Goal: Contribute content: Contribute content

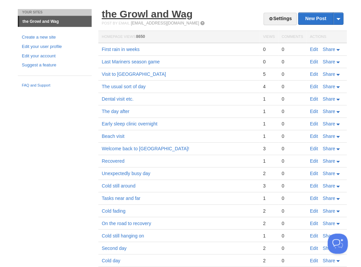
click at [126, 17] on link "the Growl and Wag" at bounding box center [147, 13] width 91 height 11
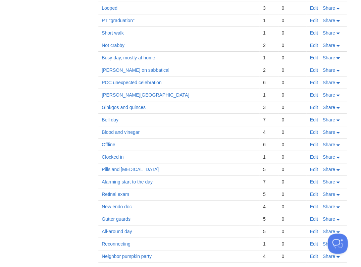
scroll to position [4041, 0]
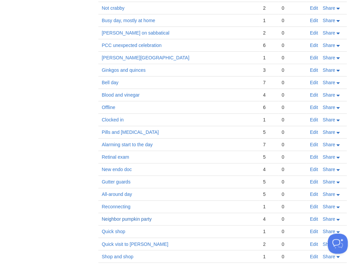
click at [130, 216] on link "Neighbor pumpkin party" at bounding box center [127, 218] width 50 height 5
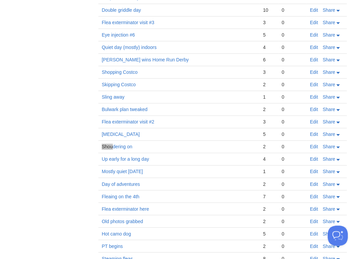
scroll to position [1242, 0]
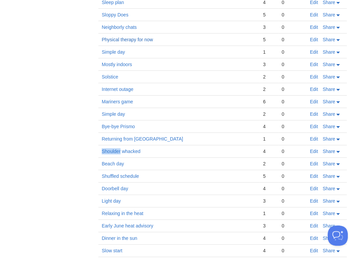
click at [126, 37] on link "Physical therapy for now" at bounding box center [127, 39] width 51 height 5
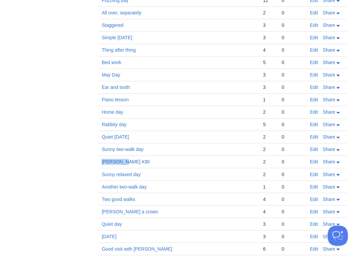
click at [114, 159] on link "[PERSON_NAME] #30" at bounding box center [126, 161] width 48 height 5
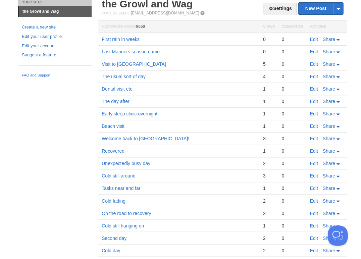
scroll to position [0, 0]
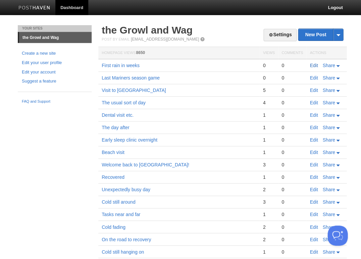
click at [314, 64] on link "Edit" at bounding box center [314, 65] width 8 height 5
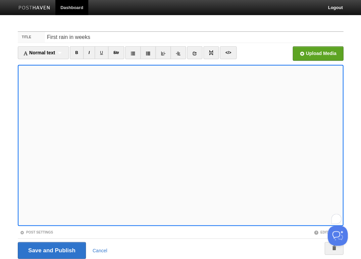
scroll to position [24, 0]
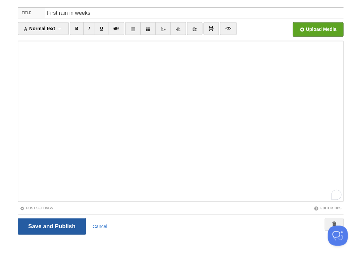
click at [58, 226] on input "Save and Publish" at bounding box center [52, 226] width 68 height 17
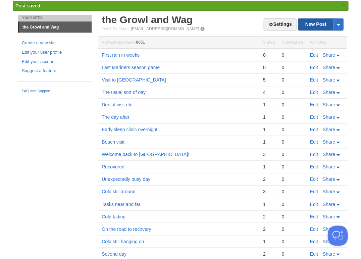
click at [313, 22] on link "New Post" at bounding box center [320, 24] width 45 height 12
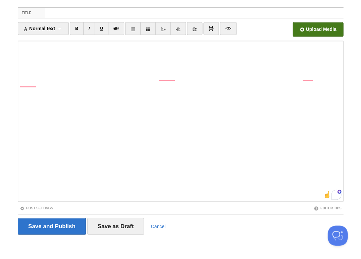
click at [318, 28] on input "file" at bounding box center [115, 31] width 508 height 34
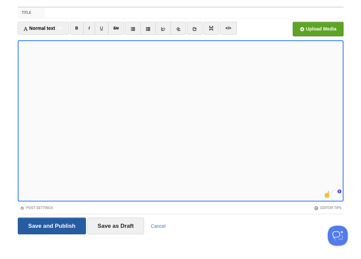
click at [51, 225] on input "Save and Publish" at bounding box center [52, 225] width 68 height 17
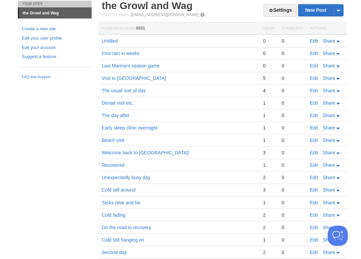
click at [314, 40] on link "Edit" at bounding box center [314, 40] width 8 height 5
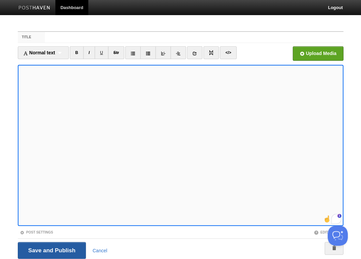
click at [51, 250] on input "Save and Publish" at bounding box center [52, 250] width 68 height 17
